Goal: Task Accomplishment & Management: Manage account settings

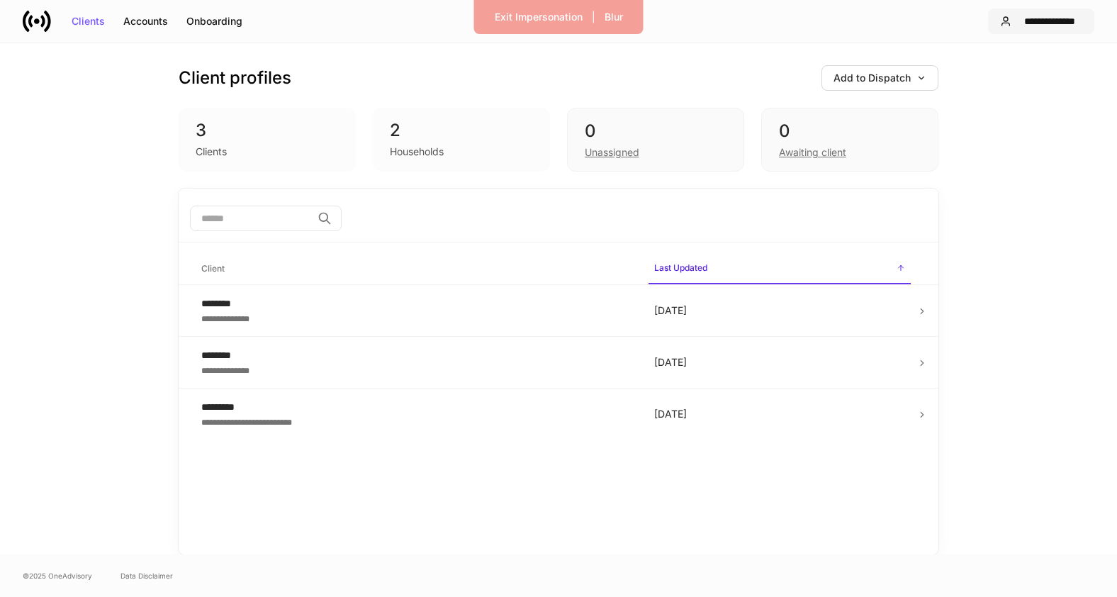
click at [1034, 18] on div "**********" at bounding box center [1049, 21] width 65 height 10
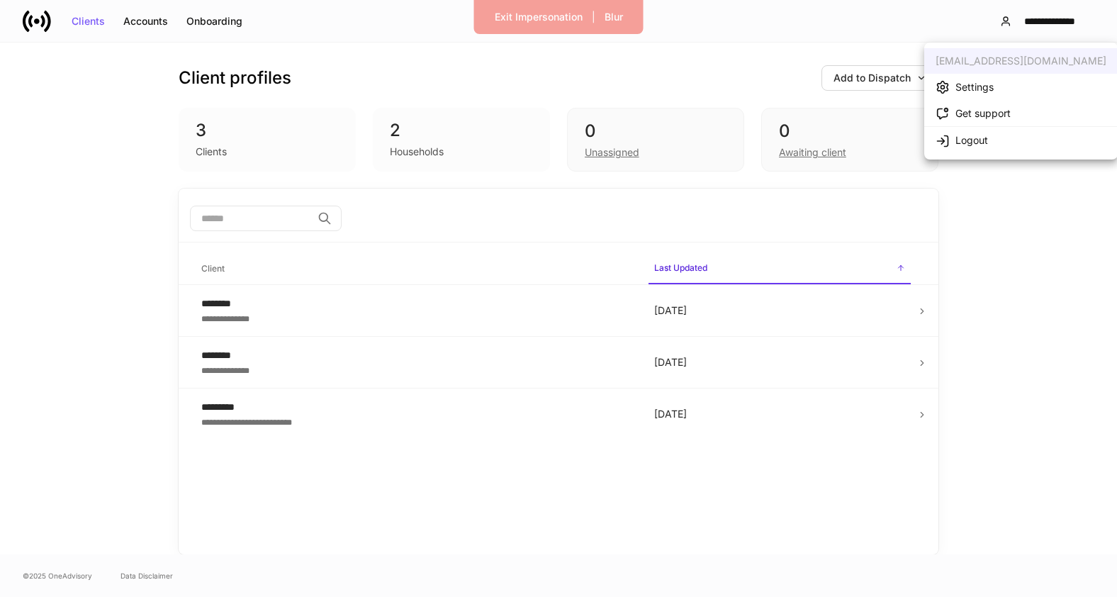
click at [1003, 86] on li "Settings" at bounding box center [1020, 87] width 193 height 26
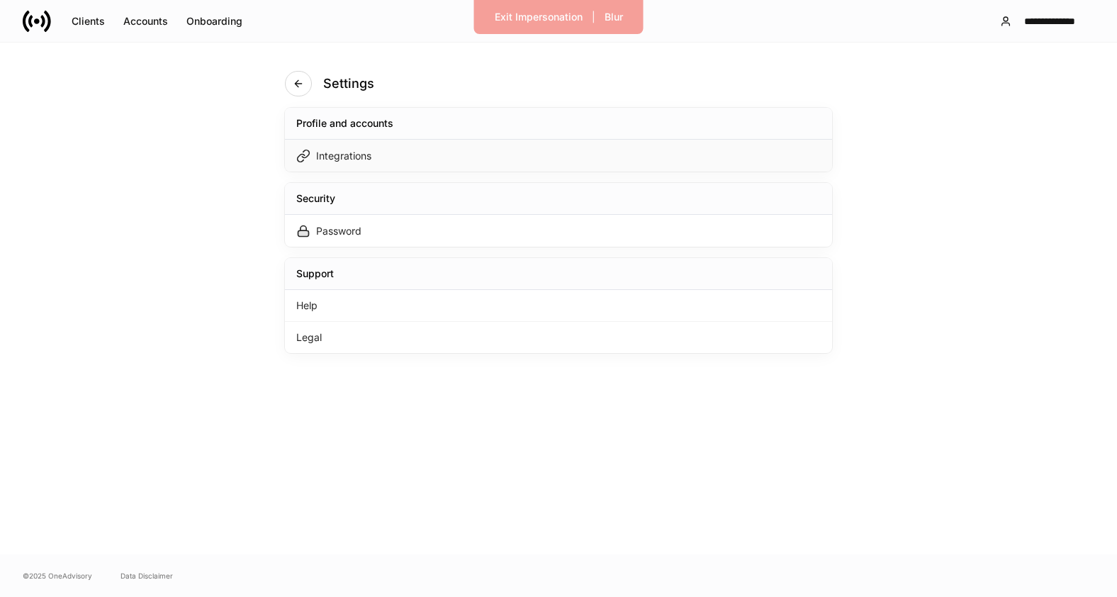
click at [537, 156] on div "Integrations" at bounding box center [558, 156] width 547 height 32
